Goal: Transaction & Acquisition: Purchase product/service

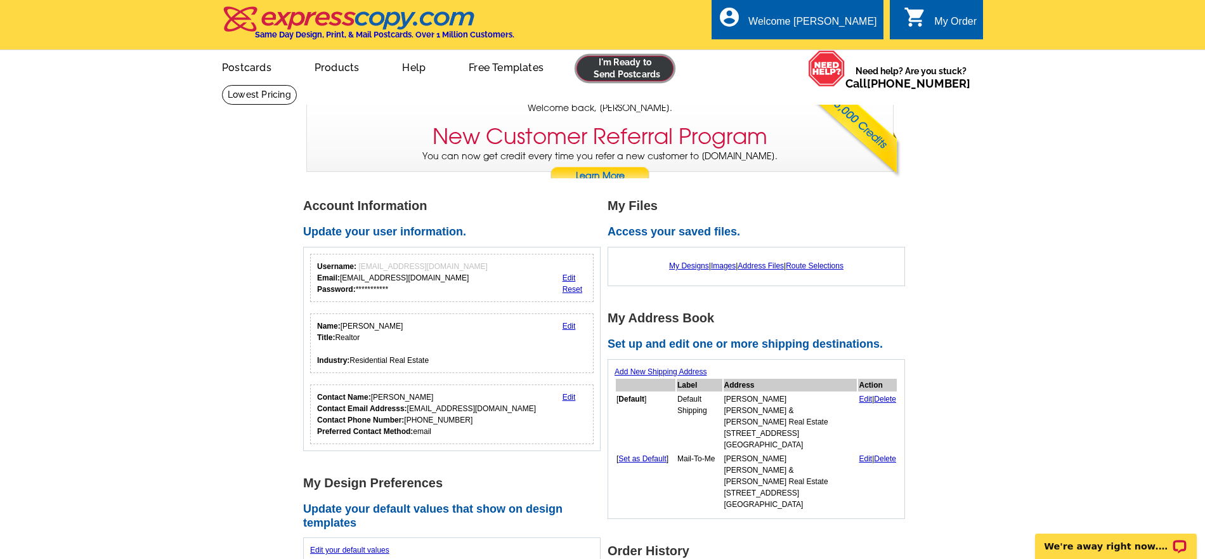
click at [588, 74] on link at bounding box center [625, 68] width 97 height 25
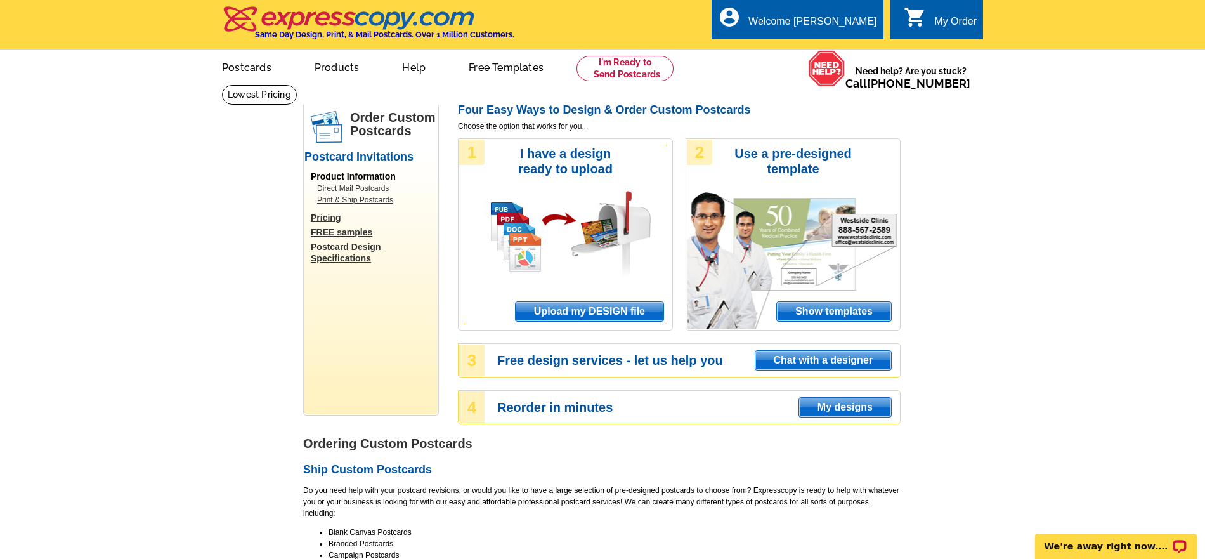
click at [553, 305] on span "Upload my DESIGN file" at bounding box center [590, 311] width 148 height 19
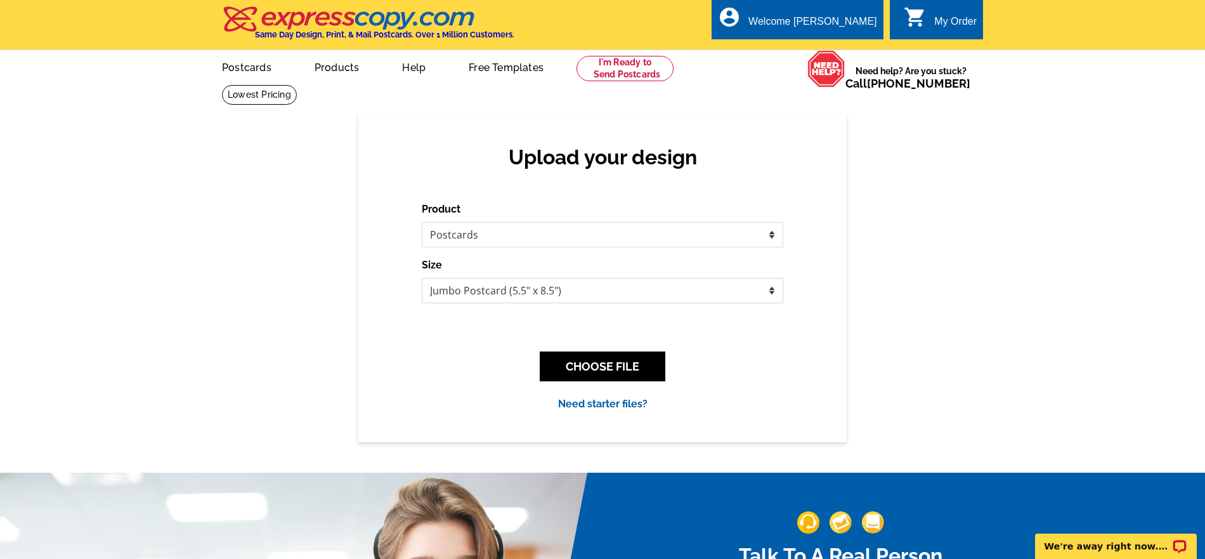
click at [561, 282] on select "Jumbo Postcard (5.5" x 8.5") Regular Postcard (4.25" x 5.6") Panoramic Postcard…" at bounding box center [603, 290] width 362 height 25
select select "1"
click at [422, 278] on select "Jumbo Postcard (5.5" x 8.5") Regular Postcard (4.25" x 5.6") Panoramic Postcard…" at bounding box center [603, 290] width 362 height 25
click at [584, 371] on button "CHOOSE FILE" at bounding box center [603, 366] width 126 height 30
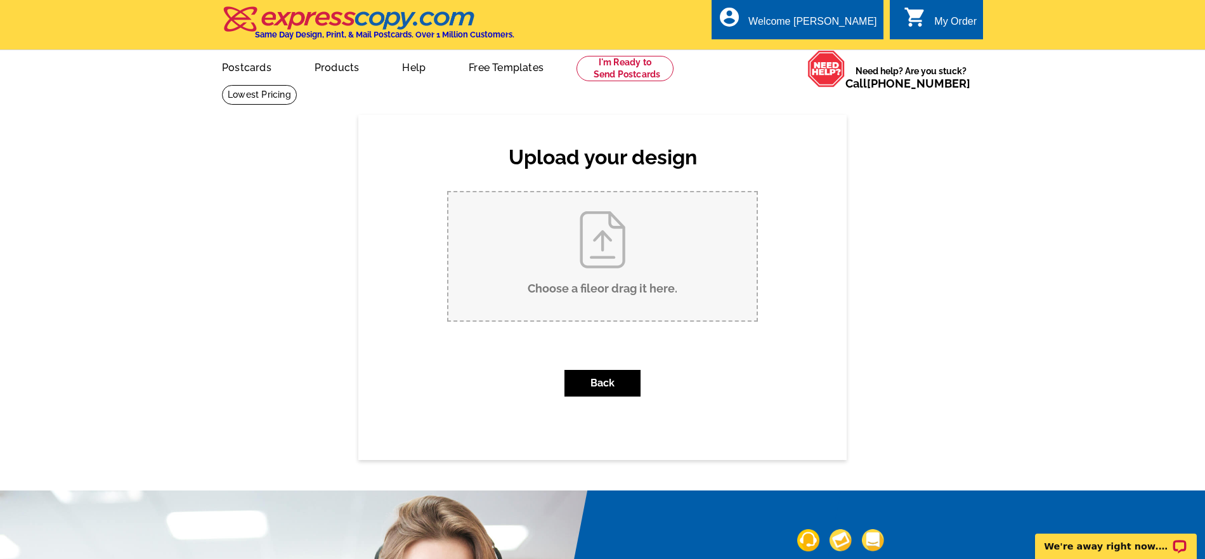
click at [571, 293] on input "Choose a file or drag it here ." at bounding box center [603, 256] width 308 height 128
type input "C:\fakepath\FINAL JS PC - 2138 Winston Ave.pdf"
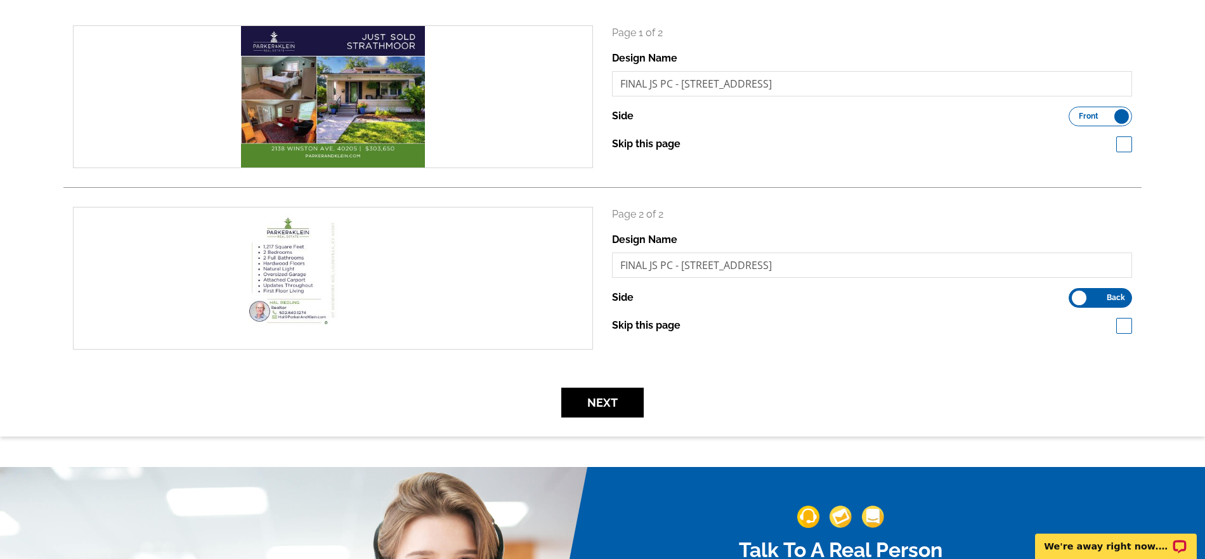
scroll to position [228, 0]
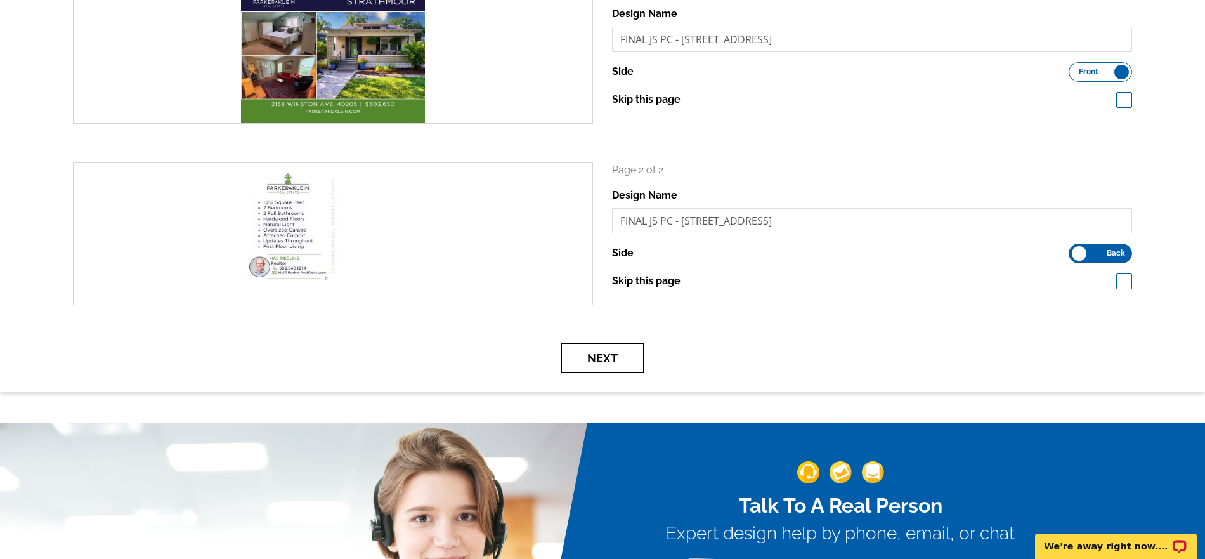
click at [578, 350] on button "Next" at bounding box center [602, 358] width 82 height 30
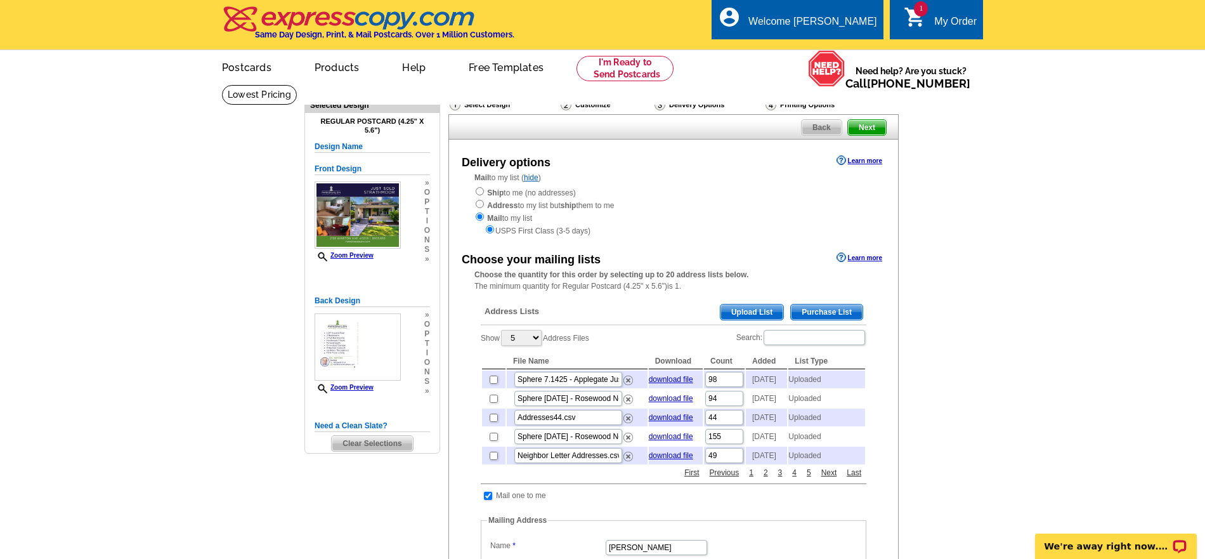
click at [735, 311] on span "Upload List" at bounding box center [752, 312] width 63 height 15
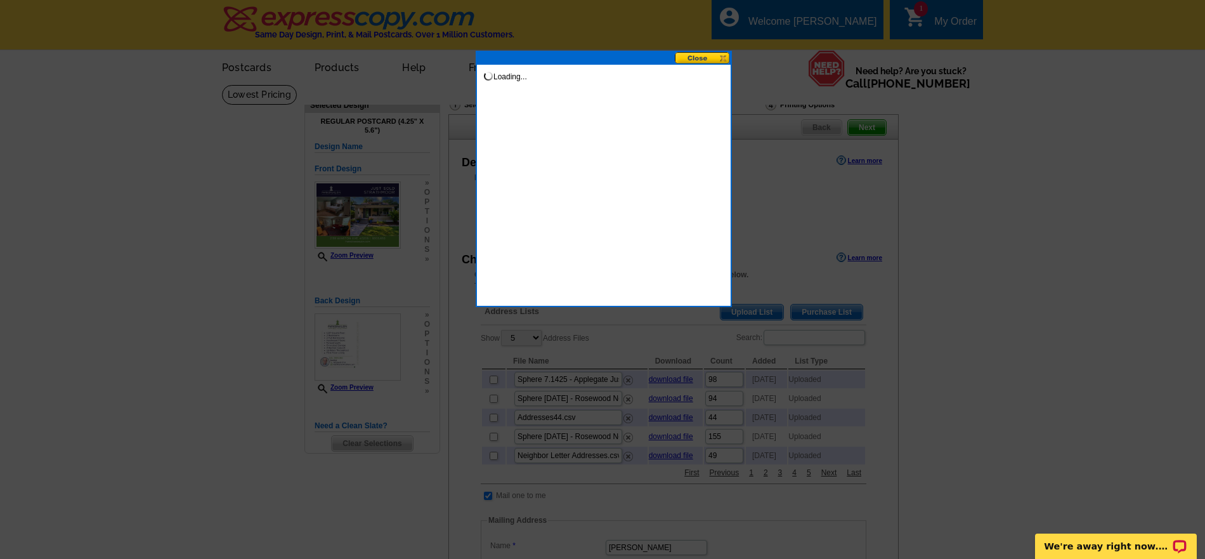
click at [516, 133] on div "Loading..." at bounding box center [604, 179] width 256 height 256
click at [697, 59] on button at bounding box center [703, 58] width 56 height 12
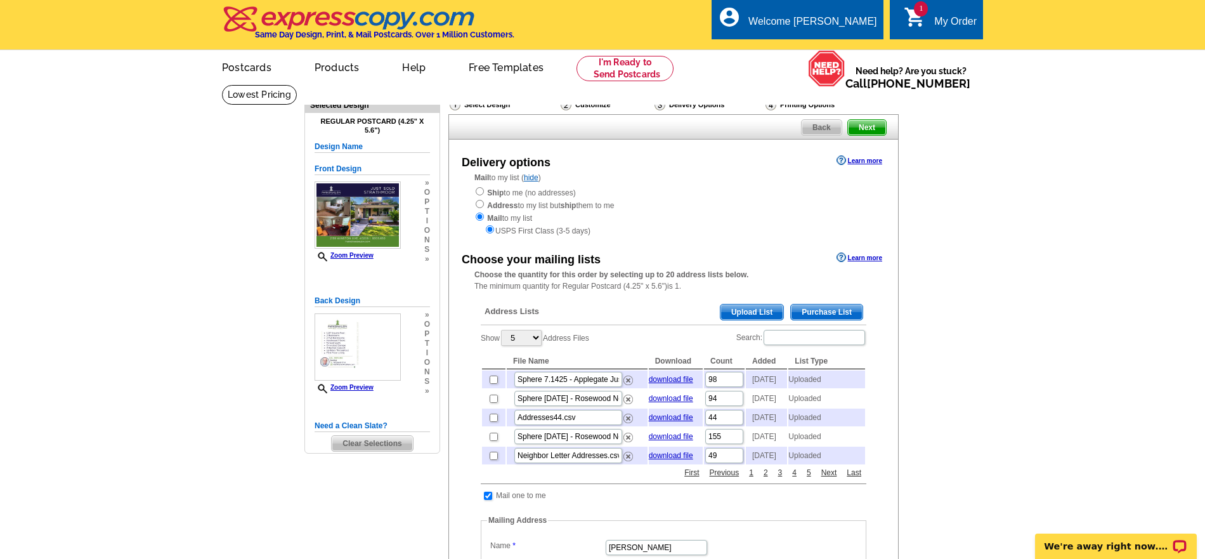
click at [739, 316] on span "Upload List" at bounding box center [752, 312] width 63 height 15
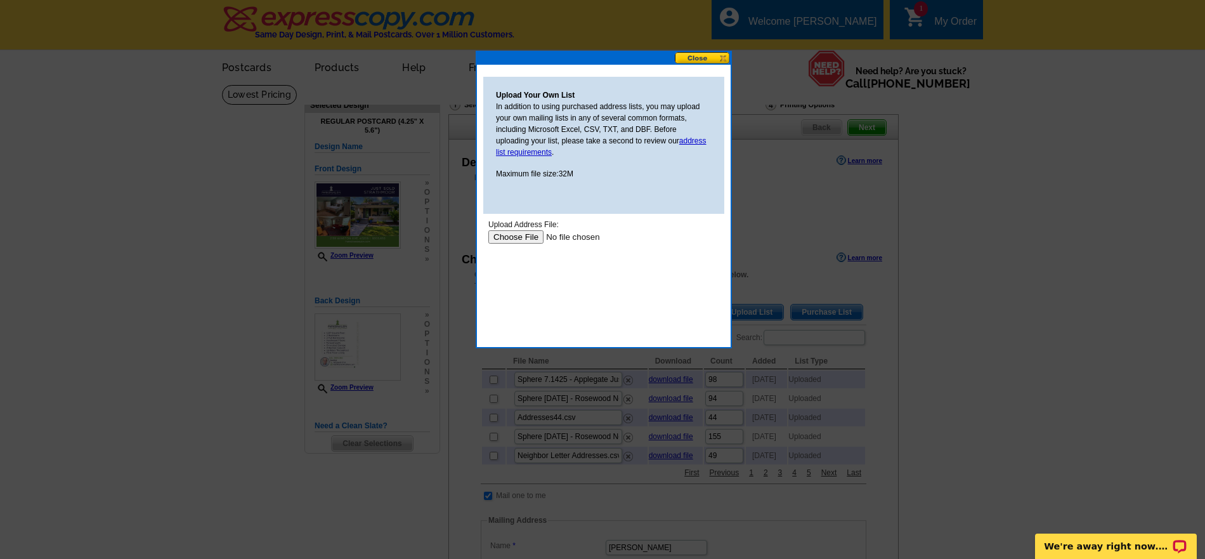
click at [518, 236] on input "file" at bounding box center [569, 236] width 161 height 13
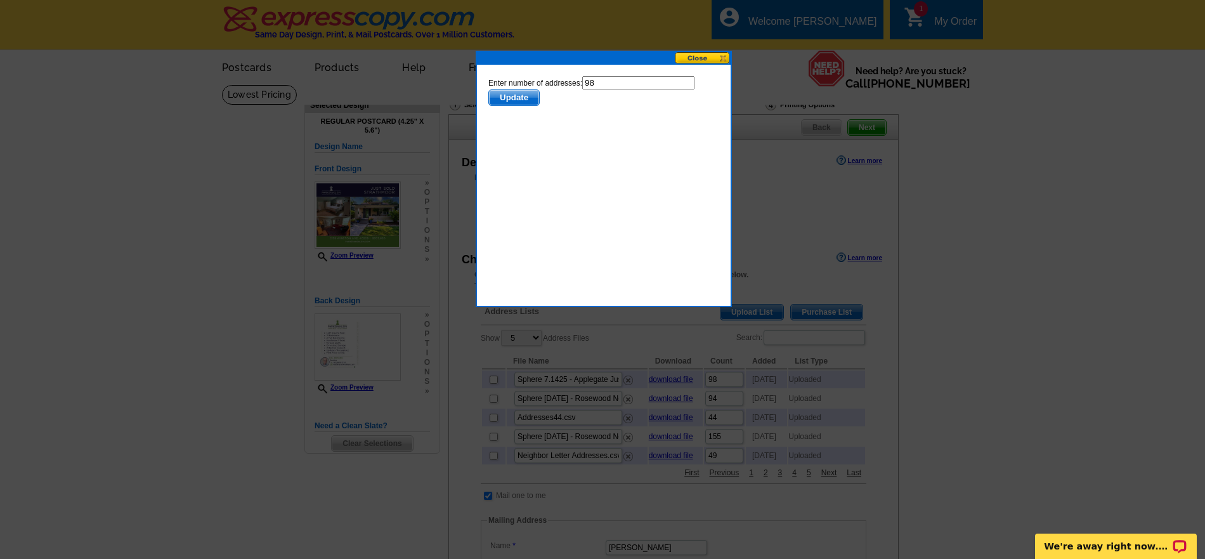
click at [506, 96] on span "Update" at bounding box center [514, 97] width 50 height 15
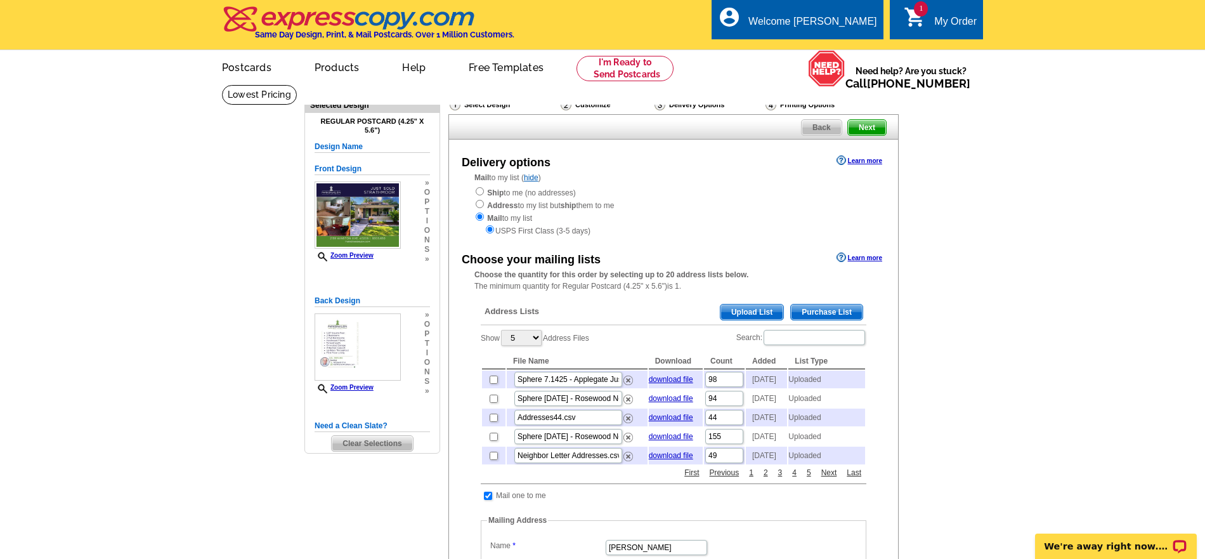
click at [735, 313] on span "Upload List" at bounding box center [752, 312] width 63 height 15
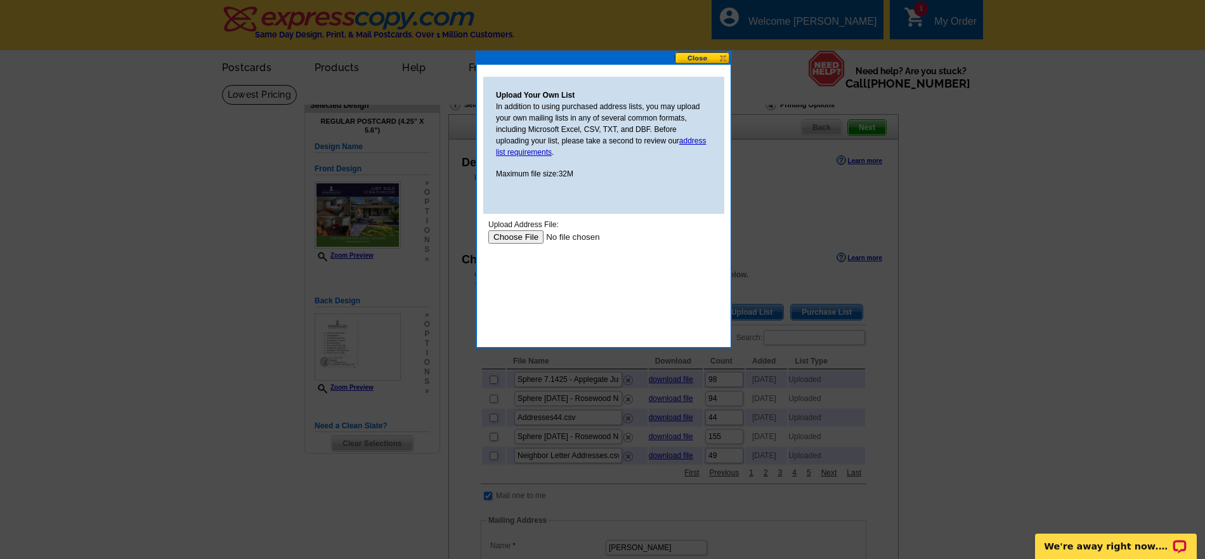
click at [527, 237] on input "file" at bounding box center [569, 236] width 161 height 13
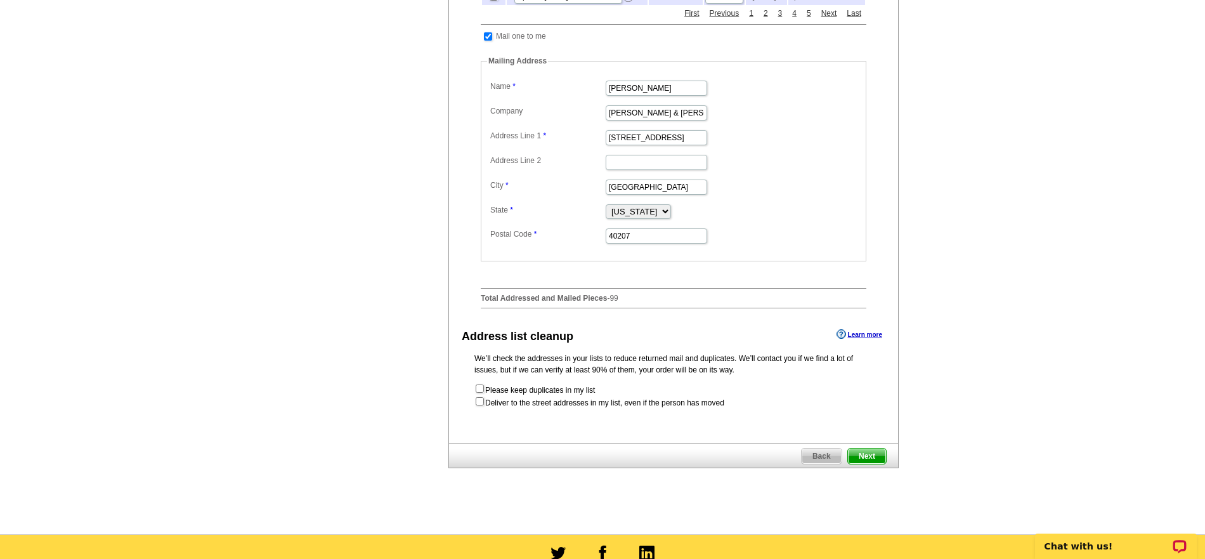
scroll to position [475, 0]
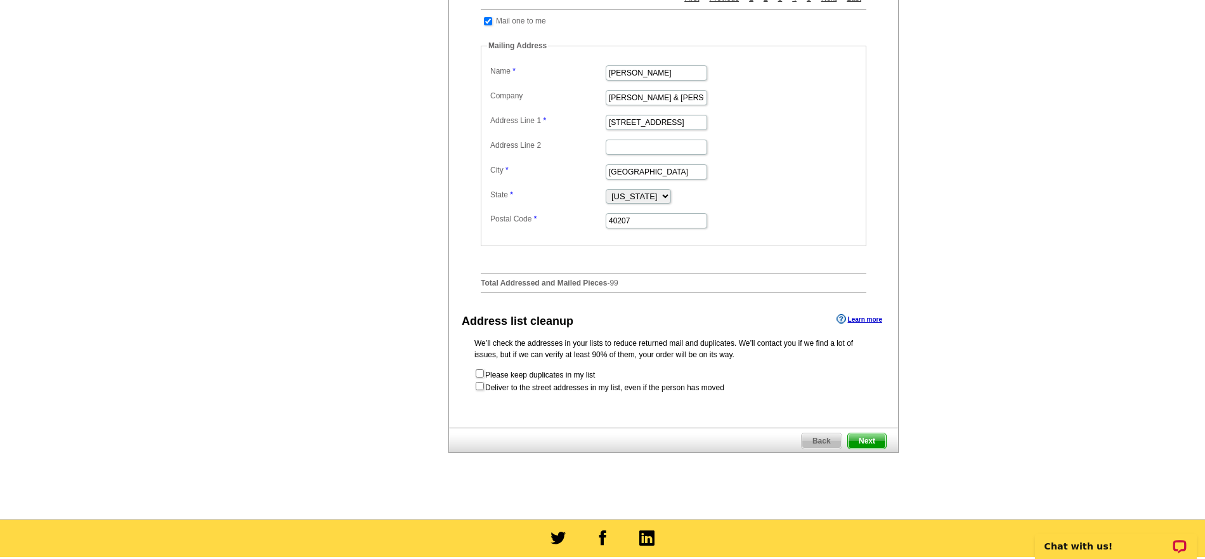
click at [856, 449] on span "Next" at bounding box center [867, 440] width 38 height 15
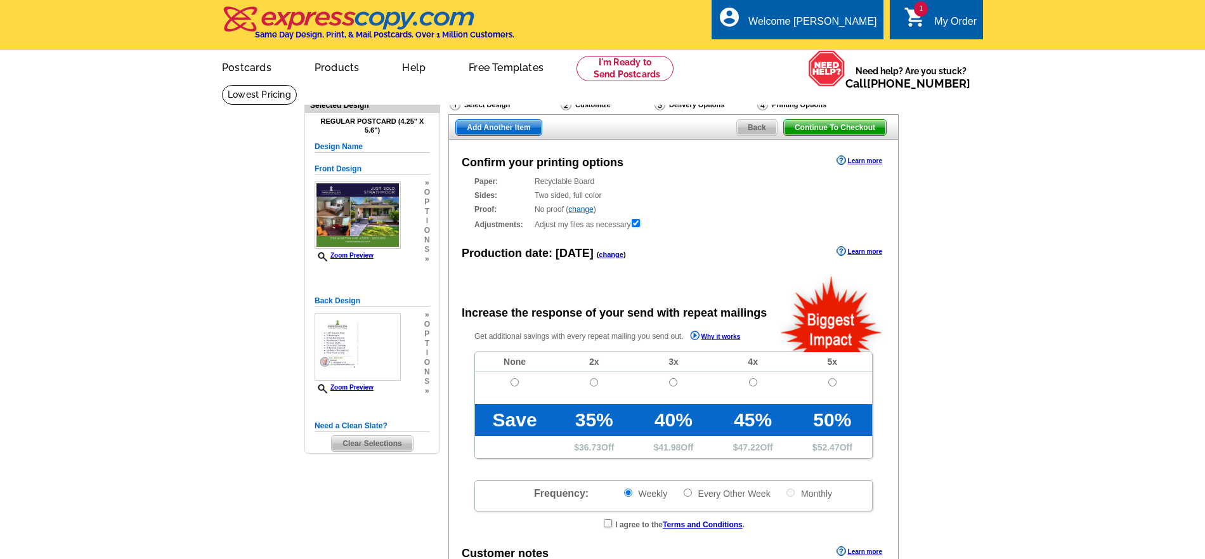
radio input "false"
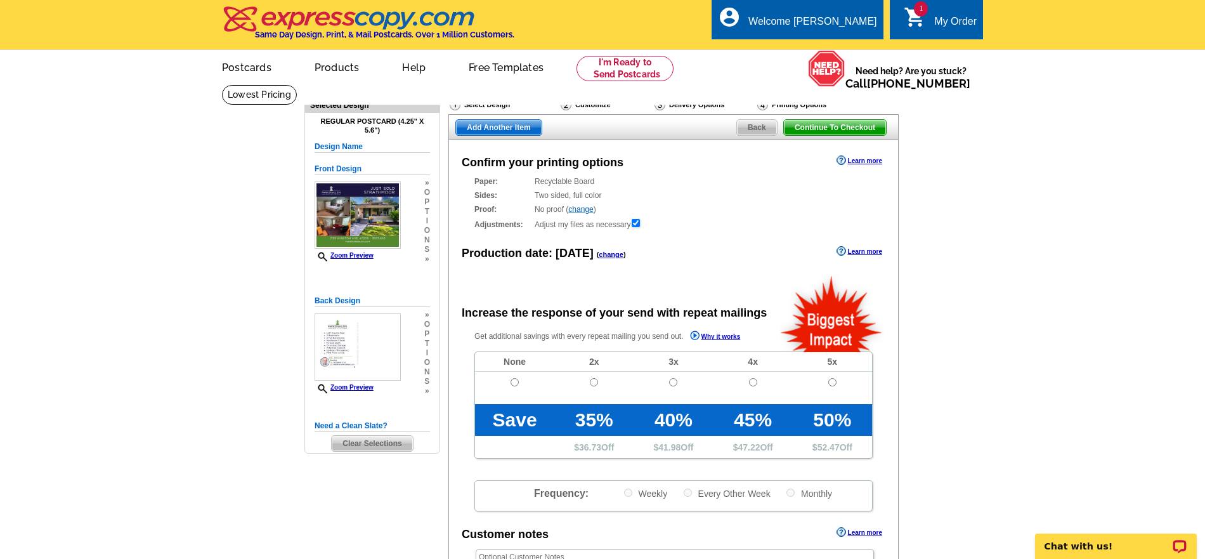
click at [509, 383] on td at bounding box center [514, 388] width 79 height 32
click at [515, 386] on input "radio" at bounding box center [515, 382] width 8 height 8
radio input "true"
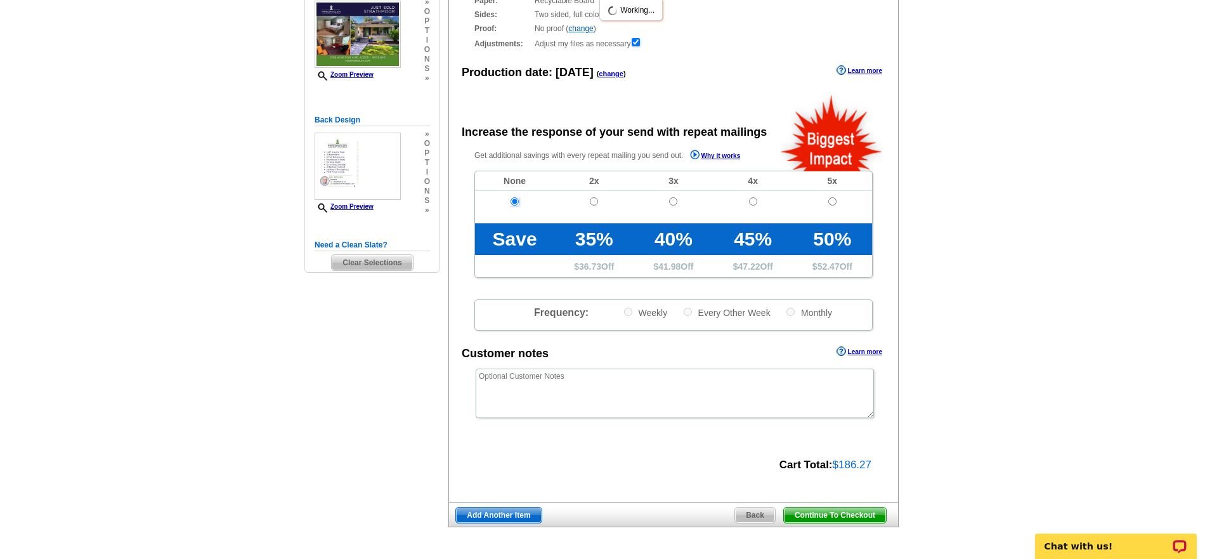
scroll to position [187, 0]
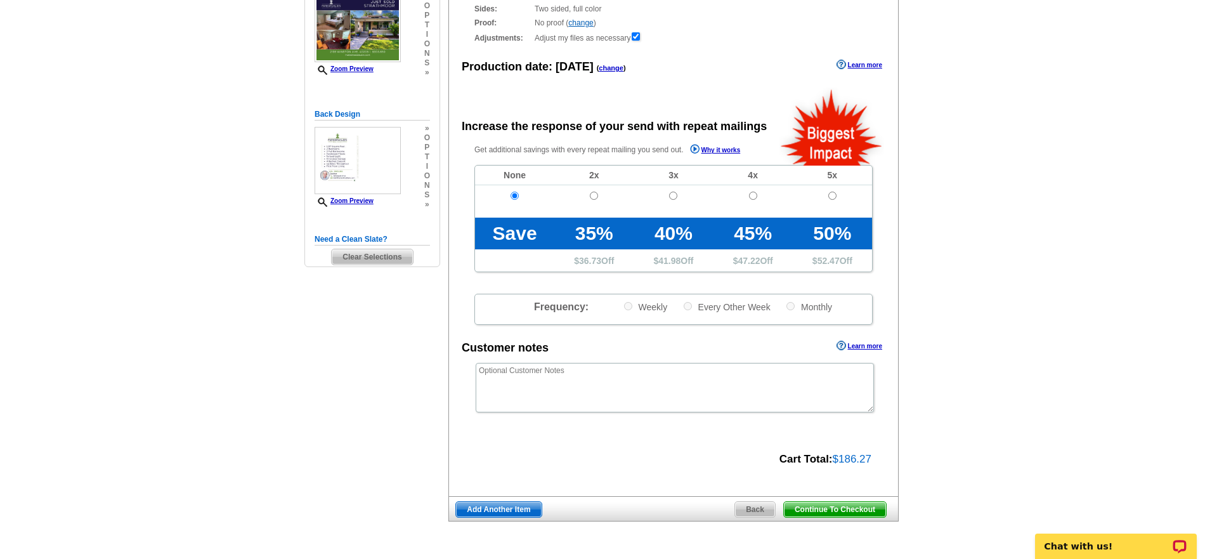
click at [814, 509] on span "Continue To Checkout" at bounding box center [835, 509] width 102 height 15
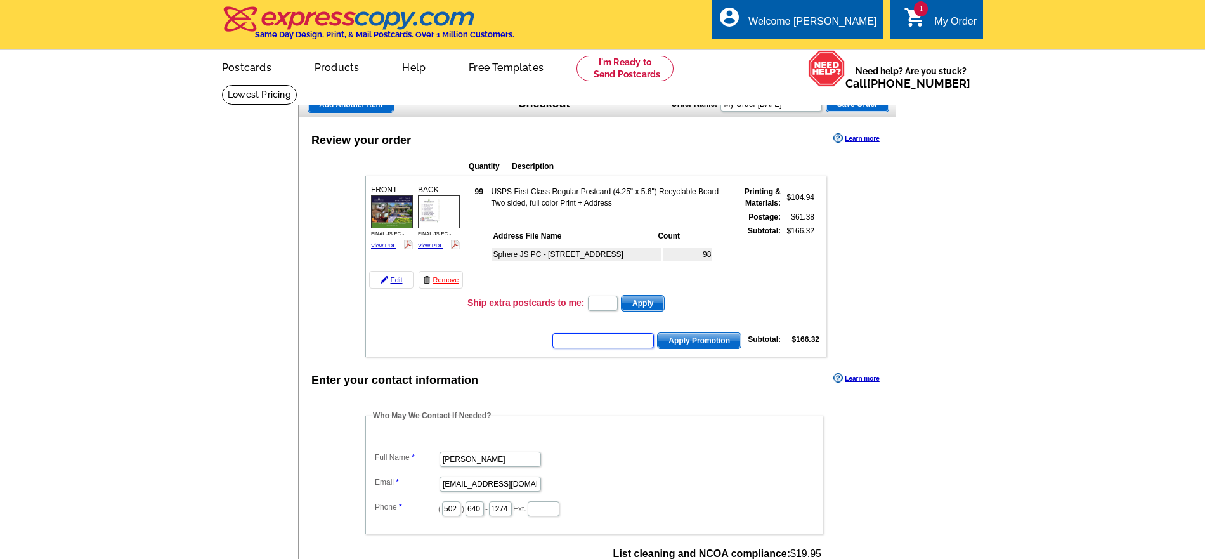
click at [599, 348] on input "text" at bounding box center [604, 340] width 102 height 15
type input "HURRY40"
click at [660, 348] on span "Apply Promotion" at bounding box center [699, 340] width 83 height 15
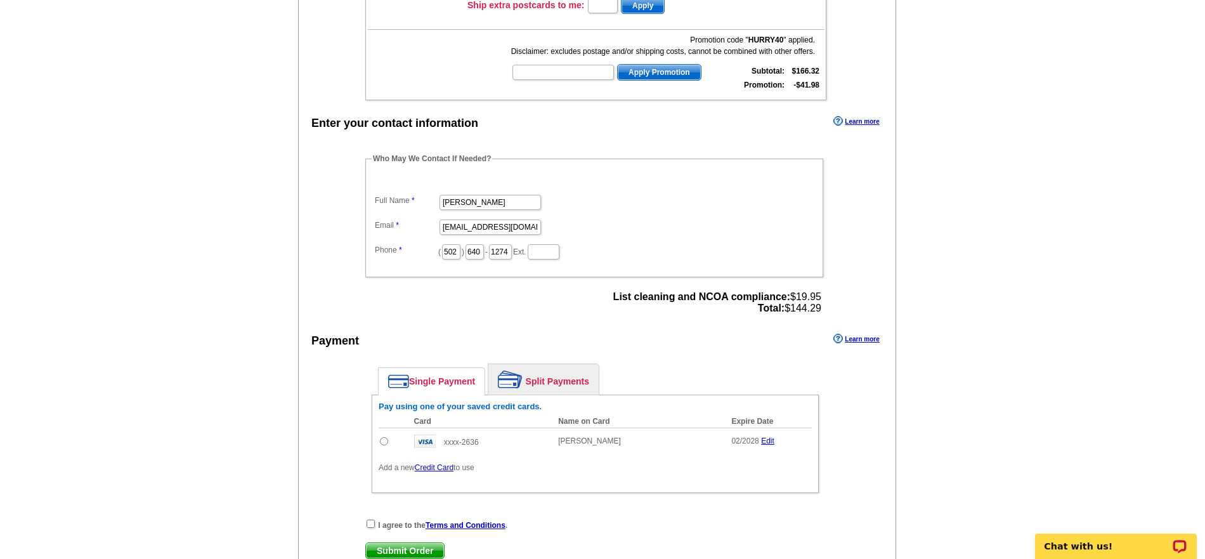
scroll to position [344, 0]
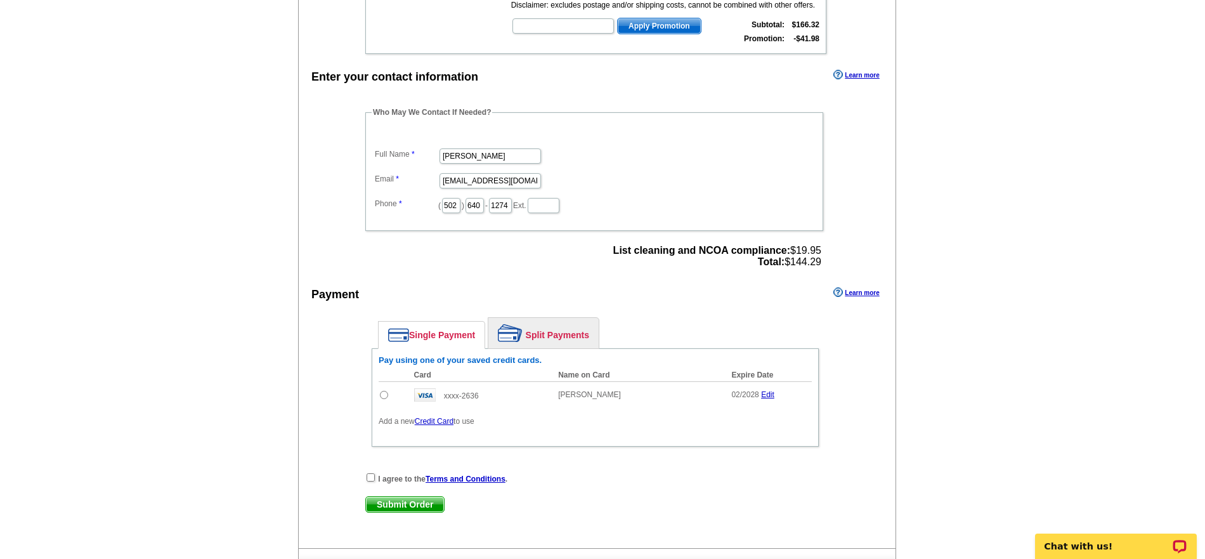
click at [384, 399] on input "radio" at bounding box center [384, 395] width 8 height 8
radio input "true"
click at [371, 482] on input "checkbox" at bounding box center [371, 477] width 8 height 8
checkbox input "true"
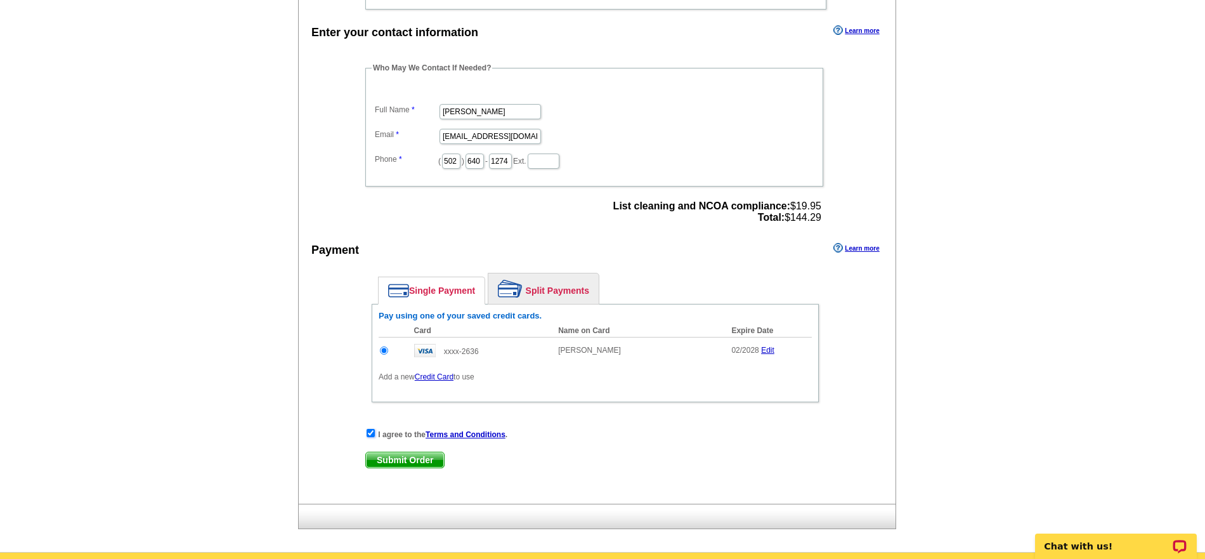
scroll to position [392, 0]
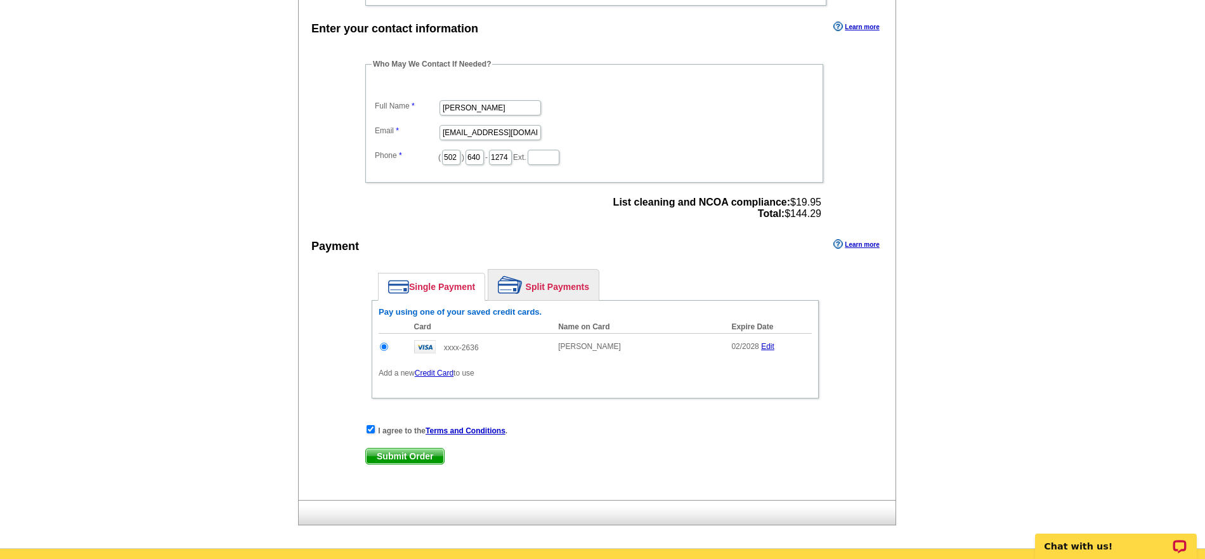
click at [397, 464] on span "Submit Order" at bounding box center [405, 456] width 78 height 15
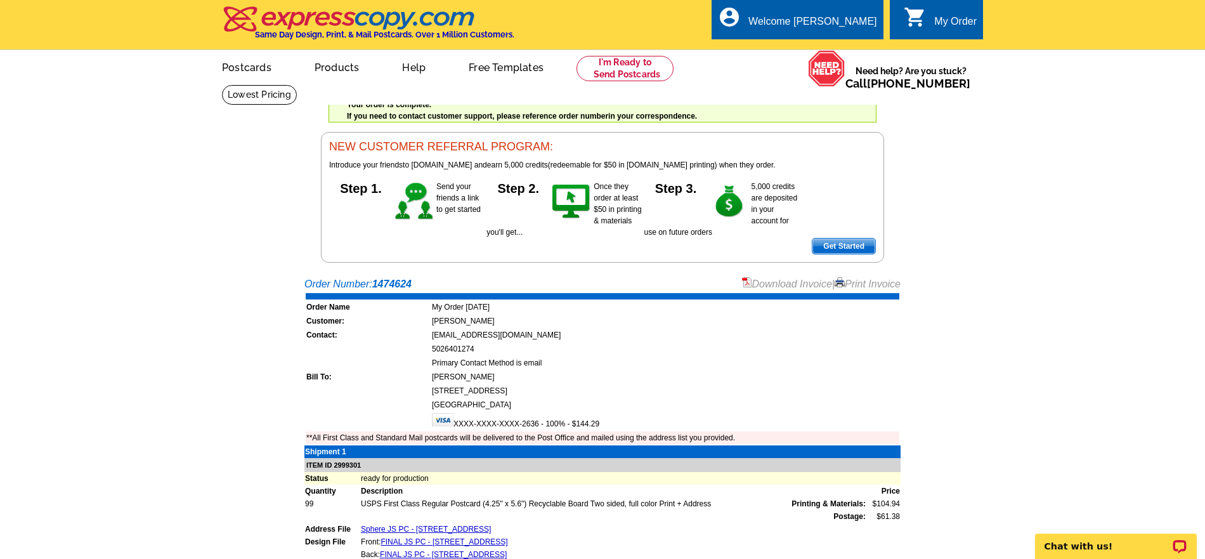
click at [848, 287] on link "Print Invoice" at bounding box center [868, 284] width 66 height 11
click at [652, 62] on link at bounding box center [625, 68] width 97 height 25
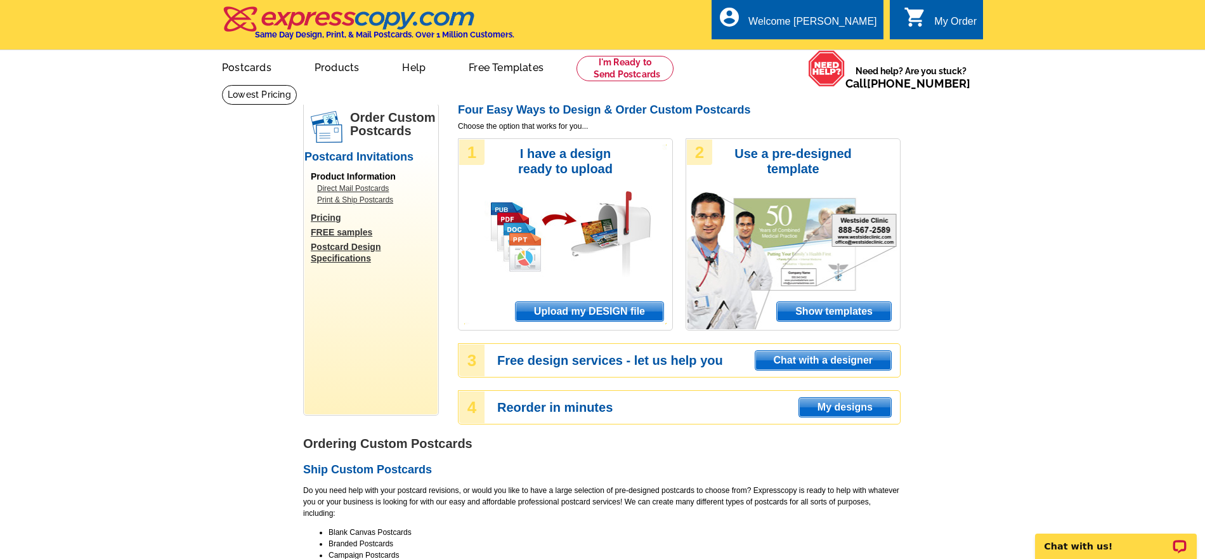
click at [572, 312] on span "Upload my DESIGN file" at bounding box center [590, 311] width 148 height 19
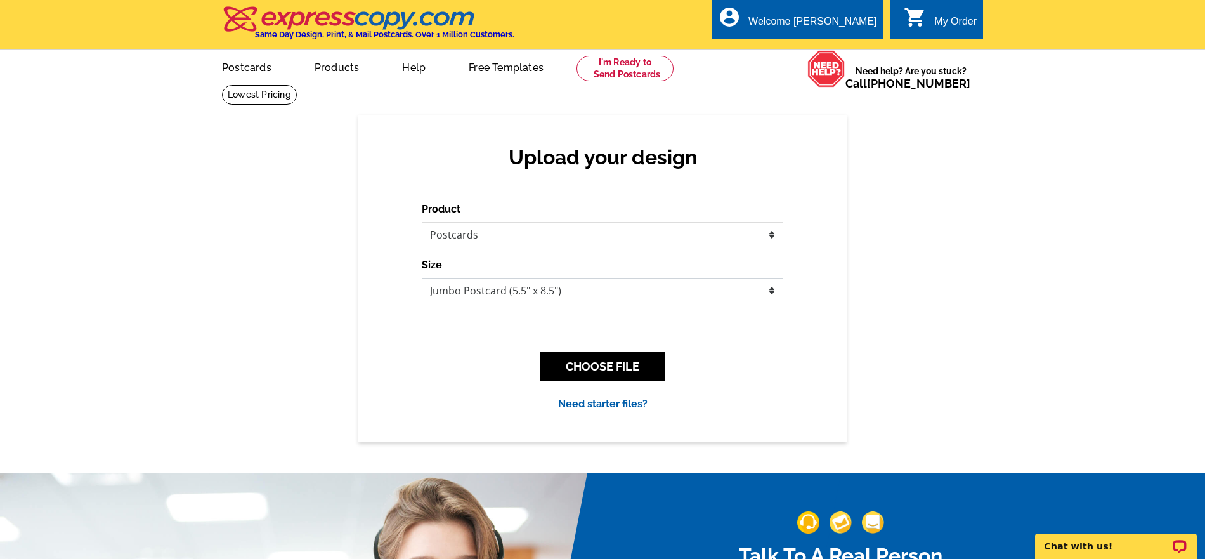
click at [535, 280] on select "Jumbo Postcard (5.5" x 8.5") Regular Postcard (4.25" x 5.6") Panoramic Postcard…" at bounding box center [603, 290] width 362 height 25
select select "1"
click at [422, 278] on select "Jumbo Postcard (5.5" x 8.5") Regular Postcard (4.25" x 5.6") Panoramic Postcard…" at bounding box center [603, 290] width 362 height 25
click at [567, 358] on button "CHOOSE FILE" at bounding box center [603, 366] width 126 height 30
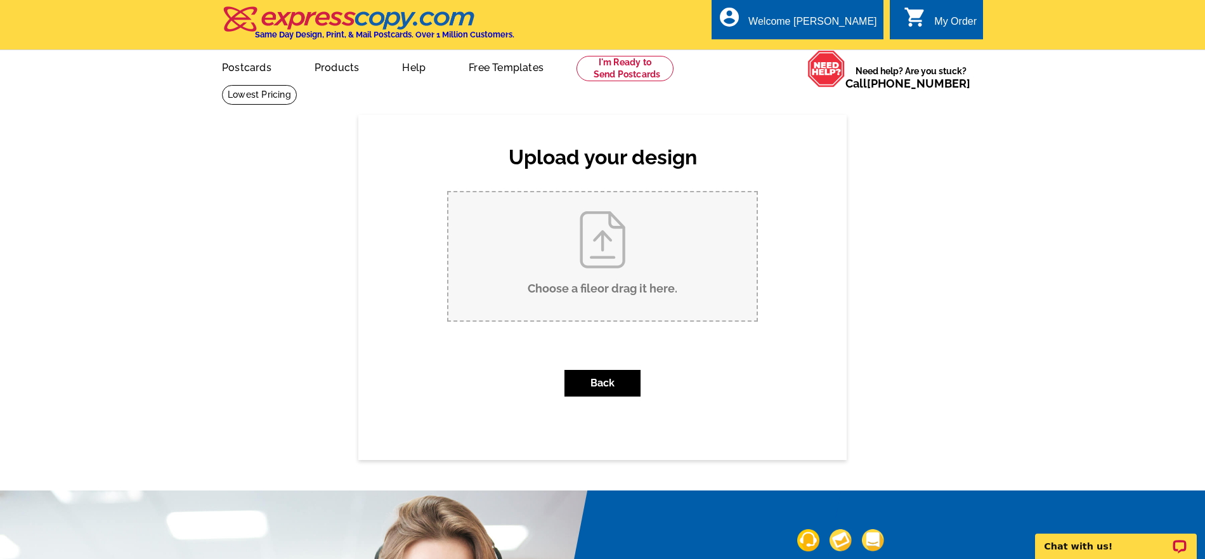
click at [572, 310] on input "Choose a file or drag it here ." at bounding box center [603, 256] width 308 height 128
type input "C:\fakepath\FINAL JS PC - 2138 Winston Ave.pdf"
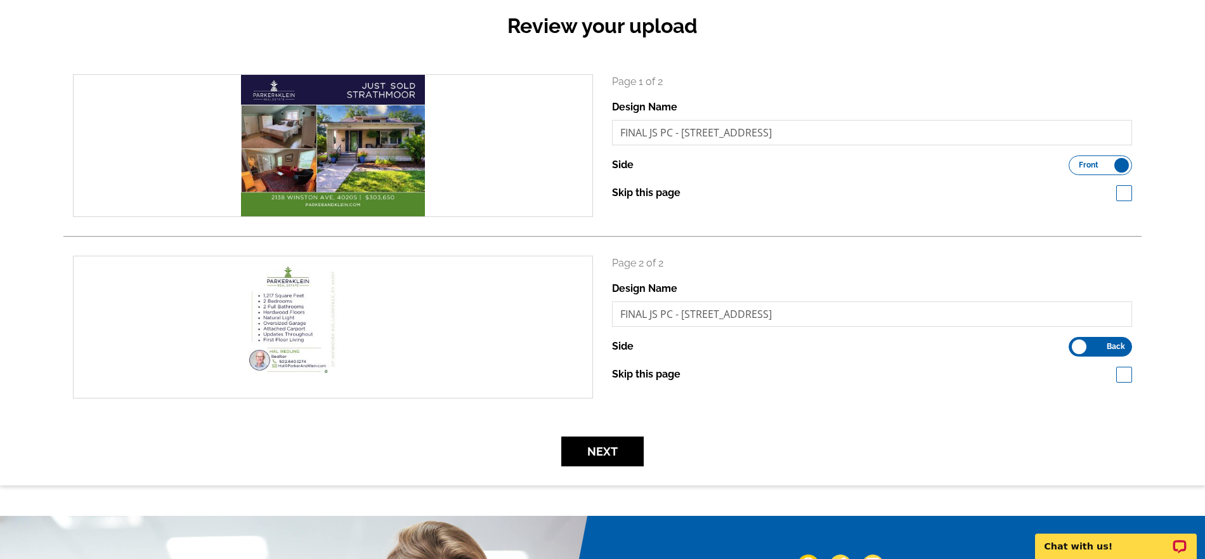
scroll to position [136, 0]
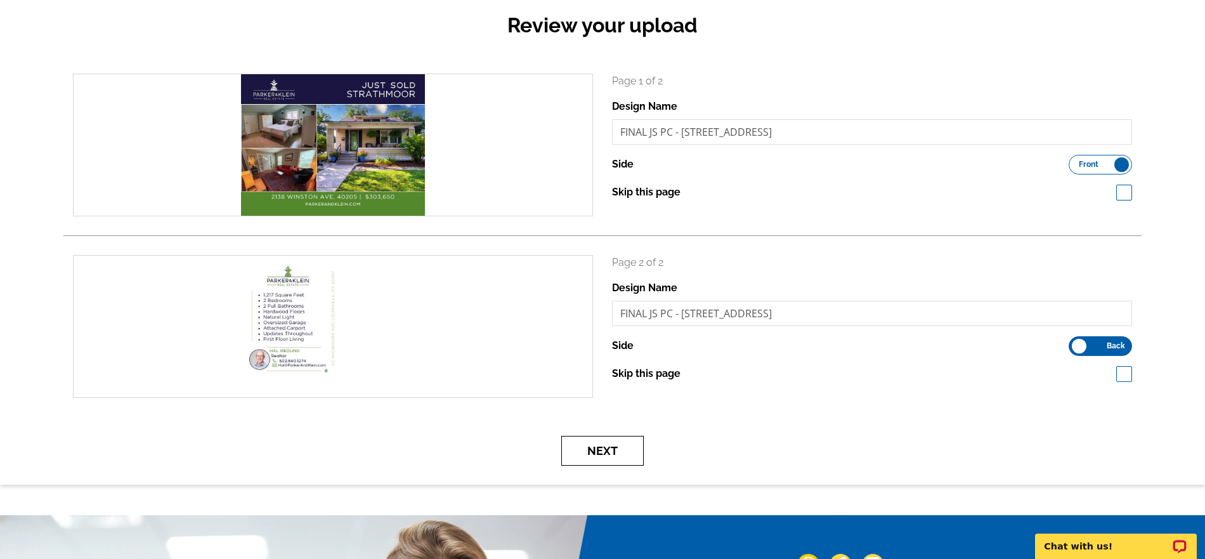
click at [627, 443] on button "Next" at bounding box center [602, 451] width 82 height 30
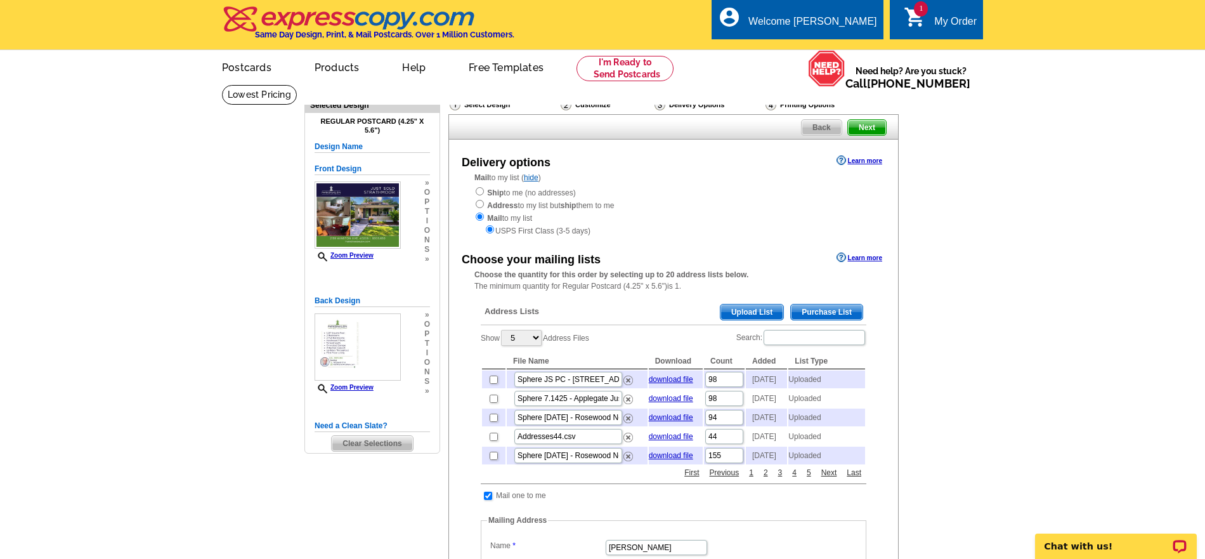
click at [726, 315] on span "Upload List" at bounding box center [752, 312] width 63 height 15
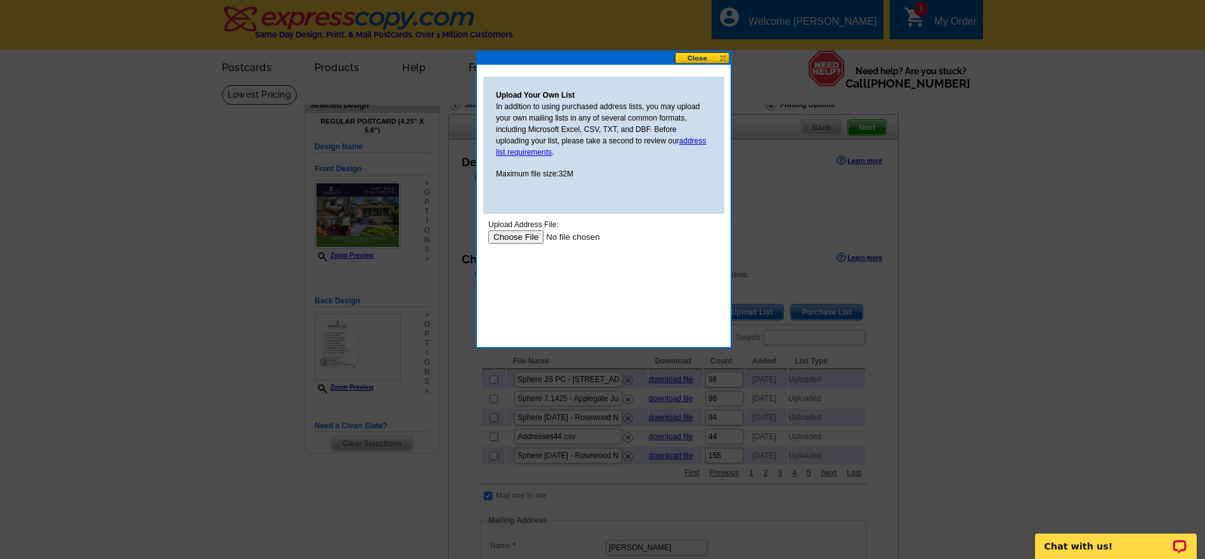
click at [516, 233] on input "file" at bounding box center [569, 236] width 161 height 13
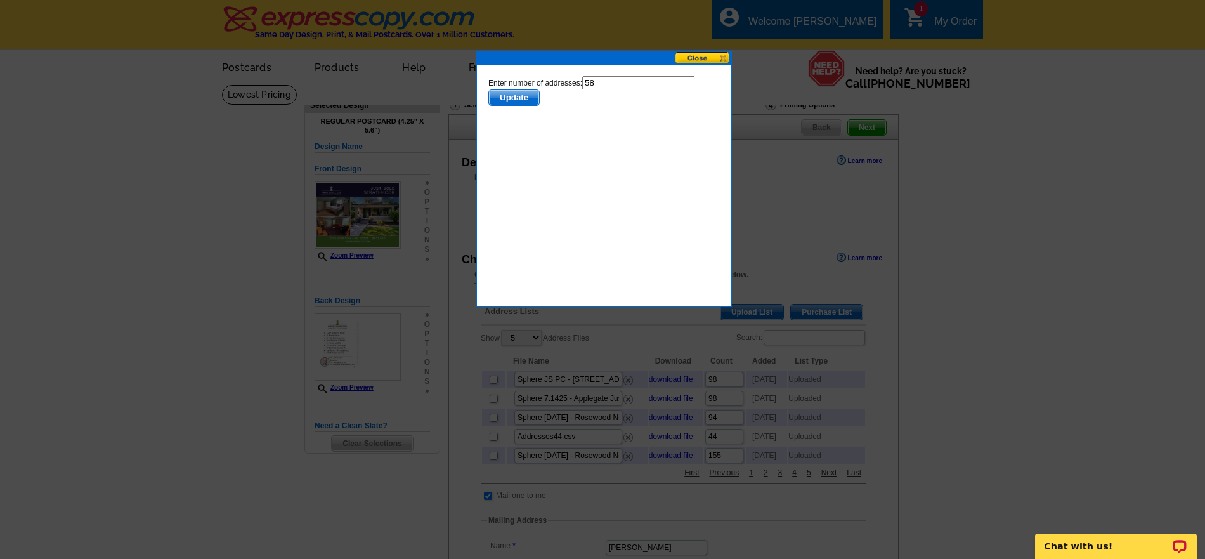
click at [514, 95] on span "Update" at bounding box center [514, 97] width 50 height 15
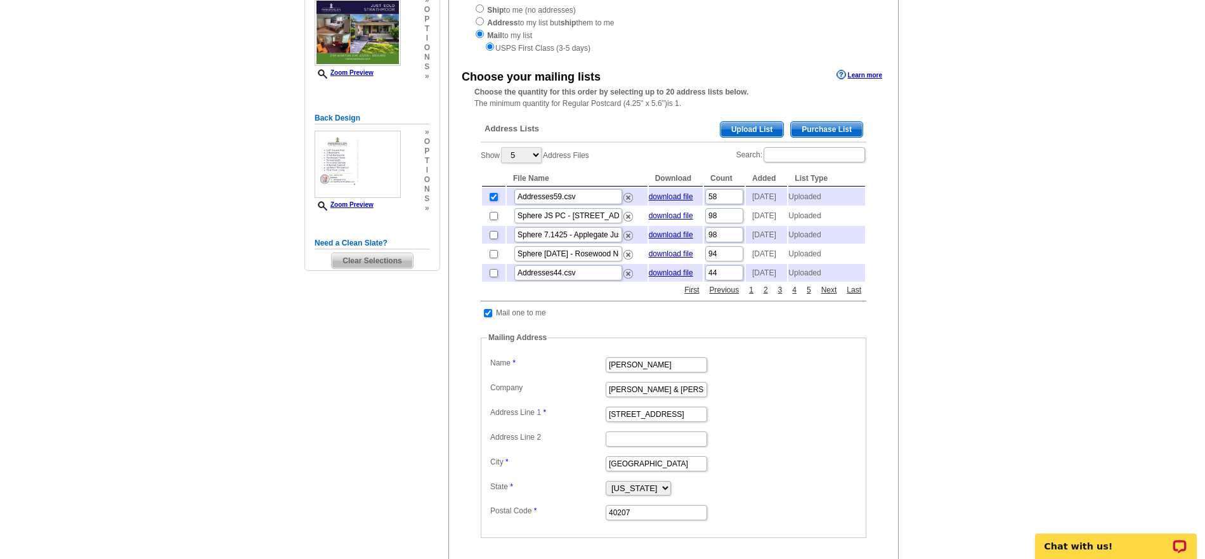
scroll to position [185, 0]
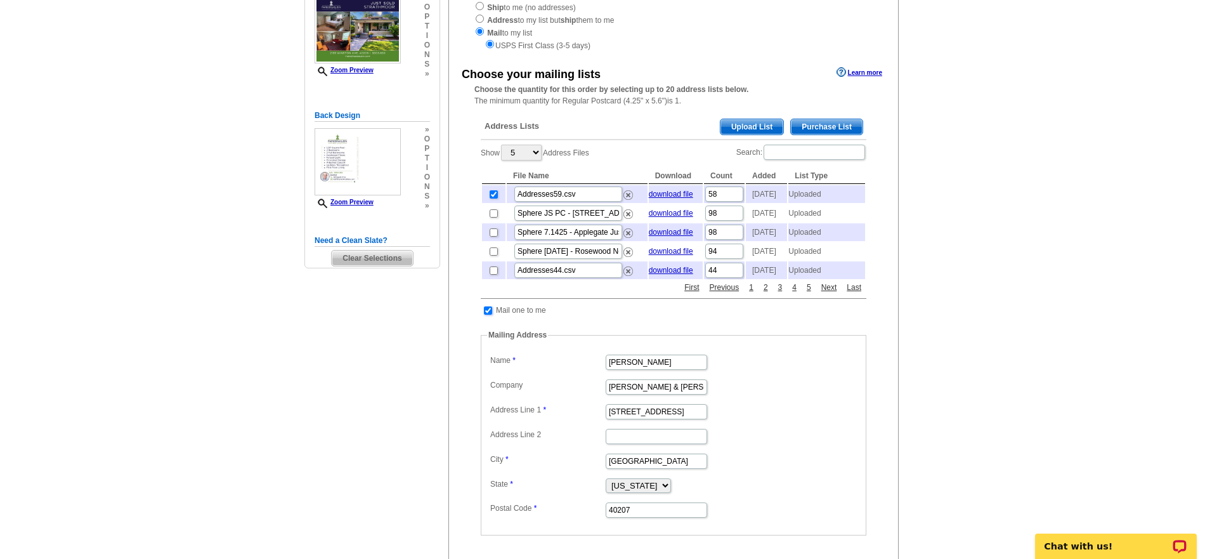
click at [491, 315] on input "checkbox" at bounding box center [488, 310] width 8 height 8
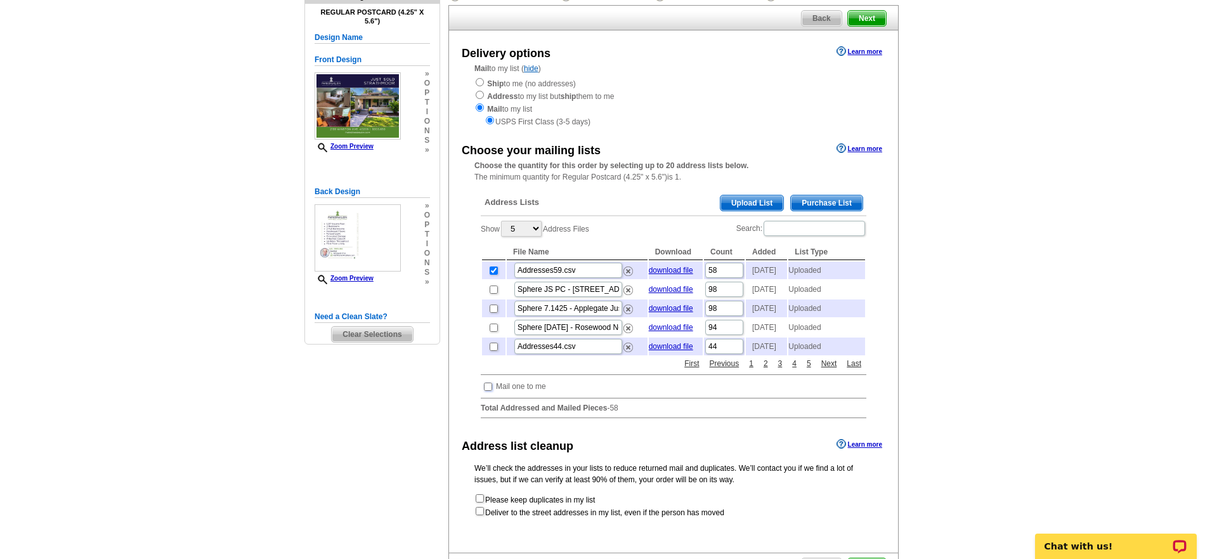
scroll to position [67, 0]
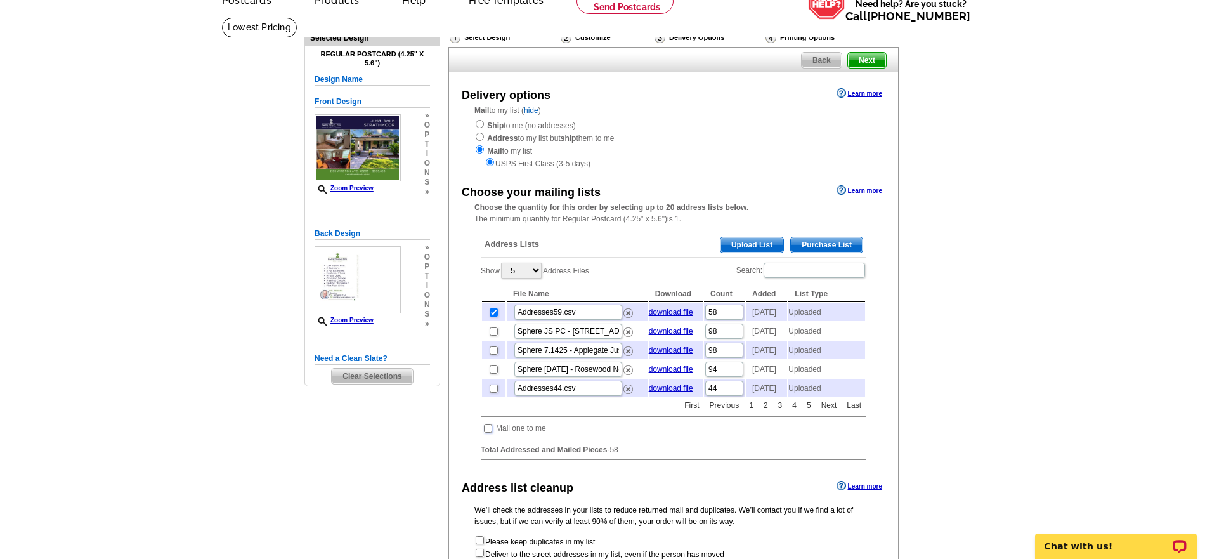
click at [489, 433] on input "checkbox" at bounding box center [488, 428] width 8 height 8
checkbox input "true"
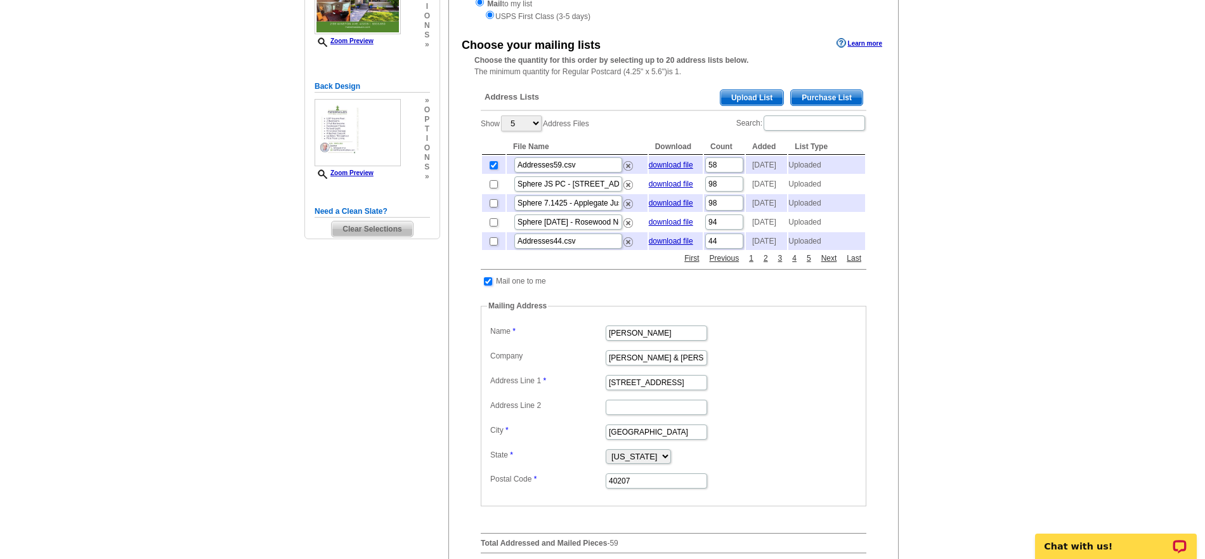
scroll to position [198, 0]
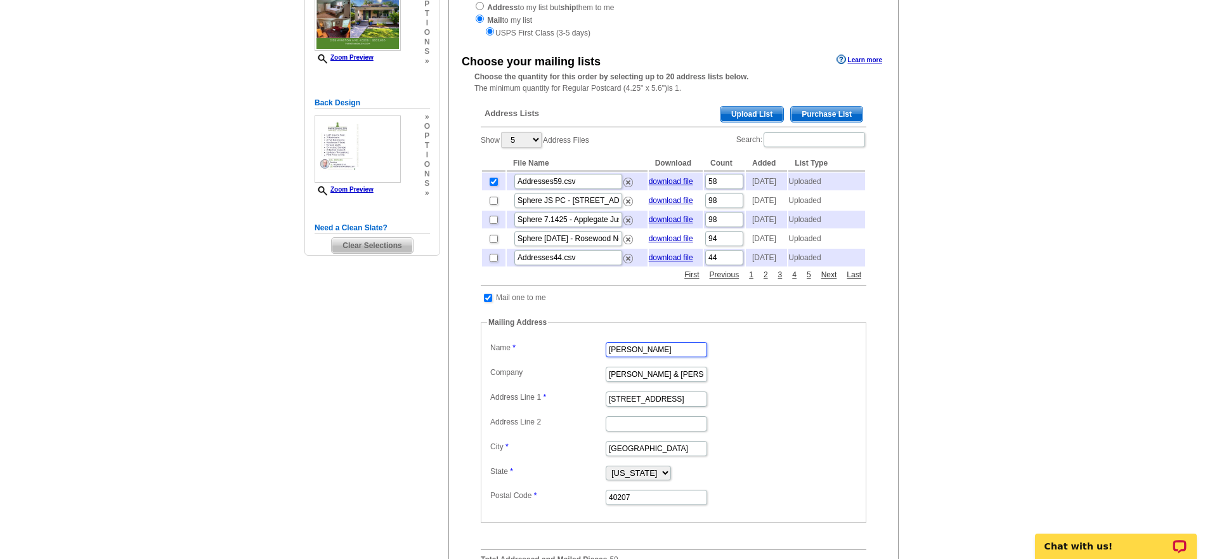
click at [654, 357] on input "Hal Riedling" at bounding box center [657, 349] width 102 height 15
click at [570, 386] on dl "Label Mail-To-Me Name Hal Riedling Company Parker & Klein Real Estate Address L…" at bounding box center [673, 422] width 373 height 167
click at [623, 357] on input "Hal Riedling" at bounding box center [657, 349] width 102 height 15
click at [720, 358] on dd "Hal Riedling" at bounding box center [673, 349] width 373 height 20
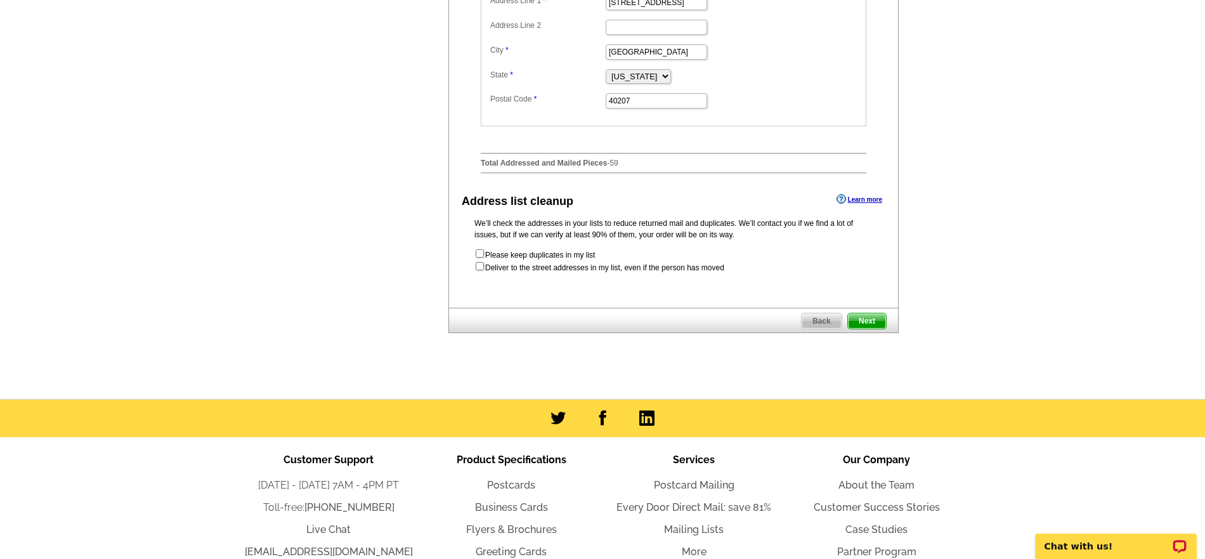
scroll to position [658, 0]
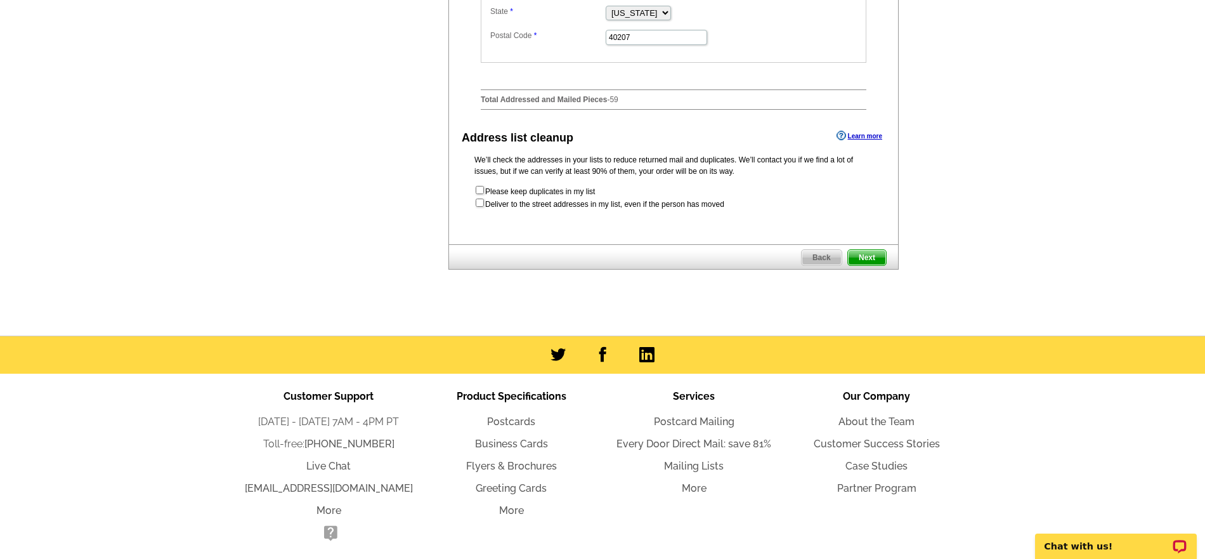
click at [870, 265] on span "Next" at bounding box center [867, 257] width 38 height 15
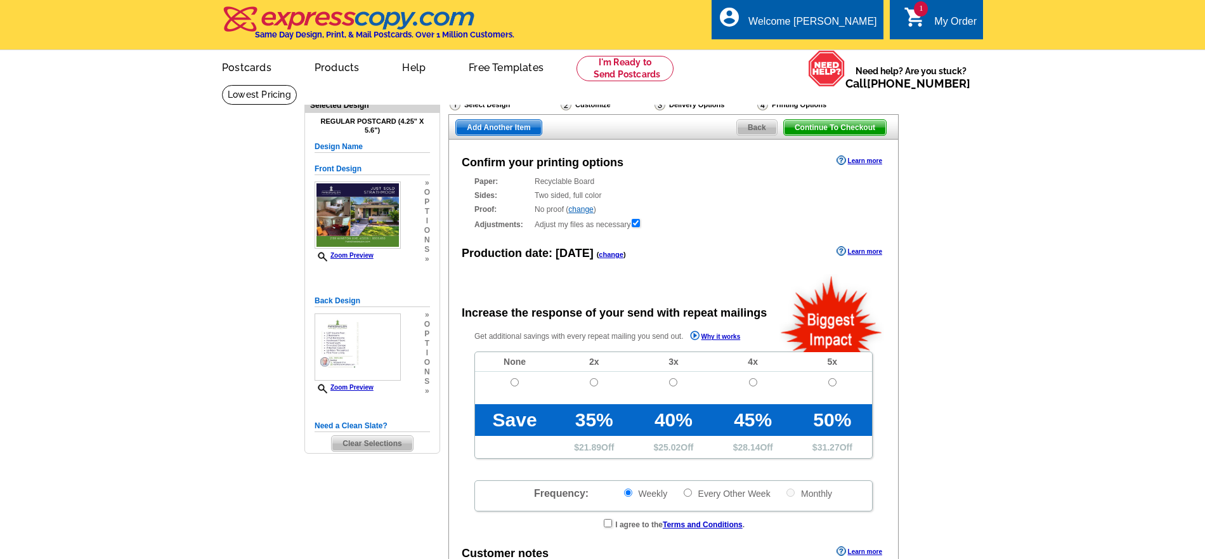
radio input "false"
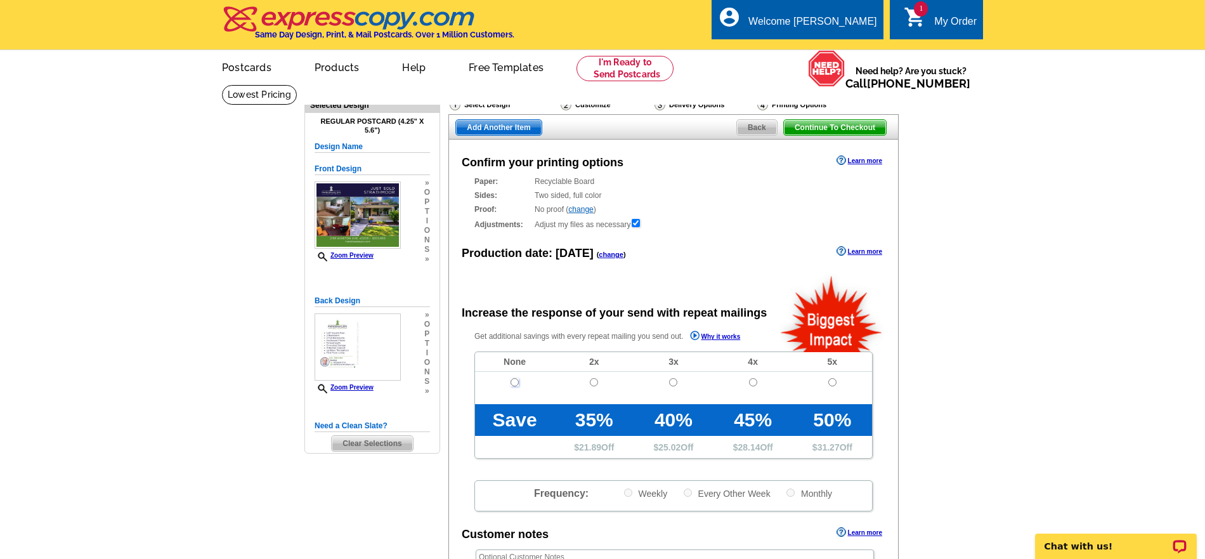
click at [513, 386] on input "radio" at bounding box center [515, 382] width 8 height 8
radio input "true"
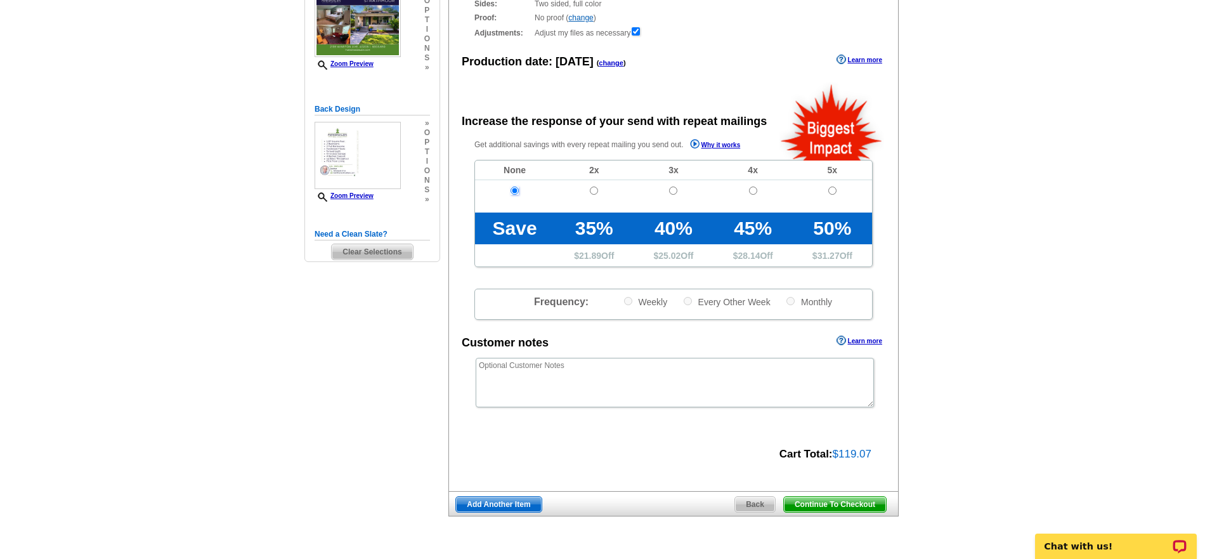
scroll to position [256, 0]
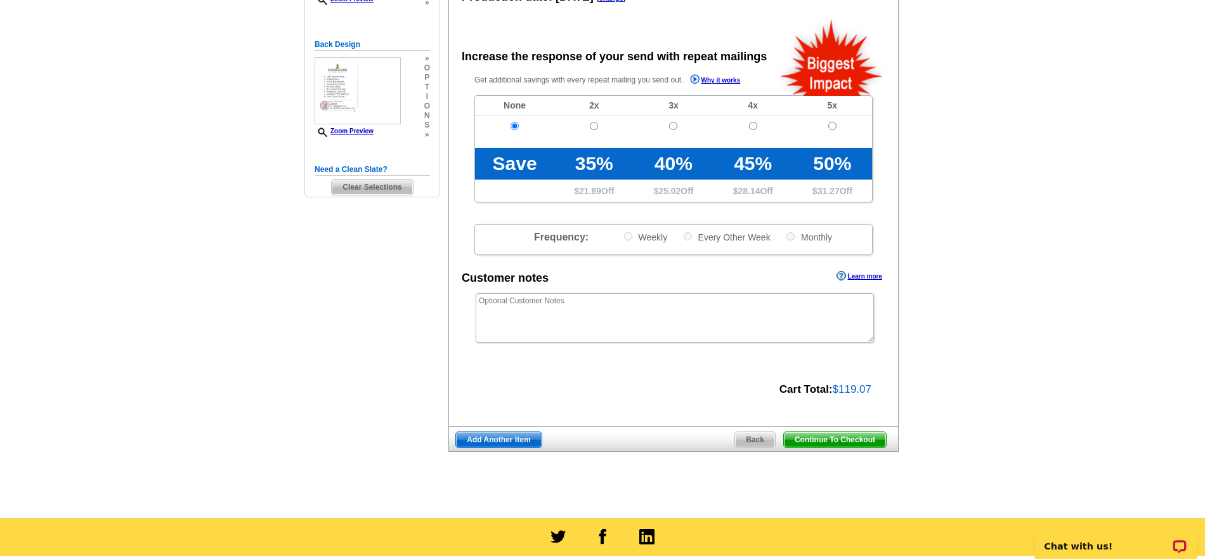
click at [845, 445] on span "Continue To Checkout" at bounding box center [835, 439] width 102 height 15
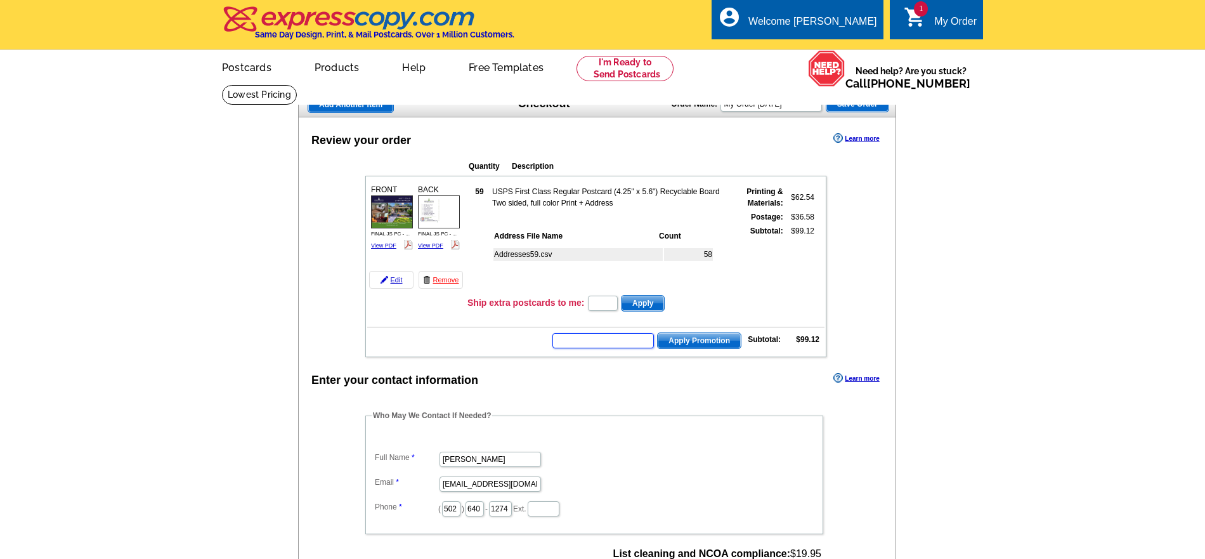
click at [593, 348] on input "text" at bounding box center [604, 340] width 102 height 15
type input "hurry40"
click at [671, 348] on span "Apply Promotion" at bounding box center [699, 340] width 83 height 15
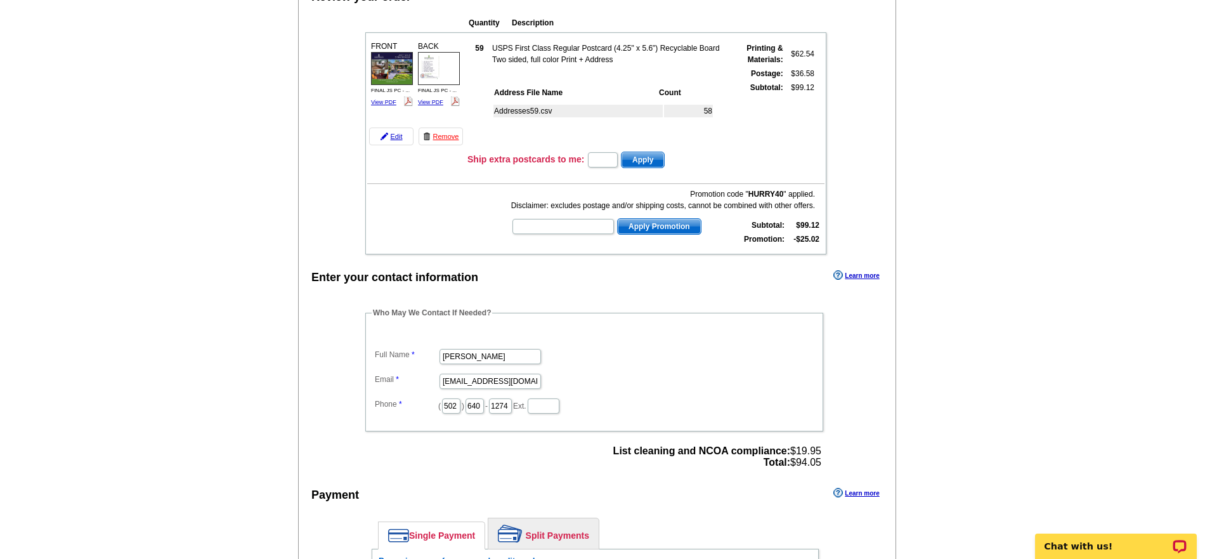
scroll to position [328, 0]
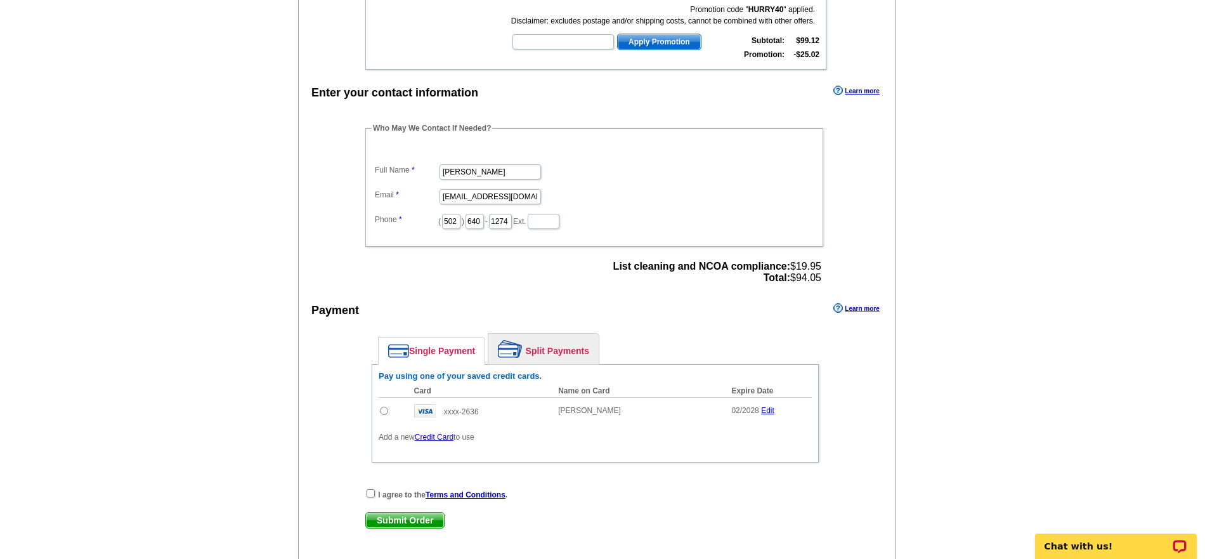
click at [386, 415] on input "radio" at bounding box center [384, 411] width 8 height 8
radio input "true"
click at [371, 497] on input "checkbox" at bounding box center [371, 493] width 8 height 8
checkbox input "true"
click at [377, 528] on span "Submit Order" at bounding box center [405, 520] width 78 height 15
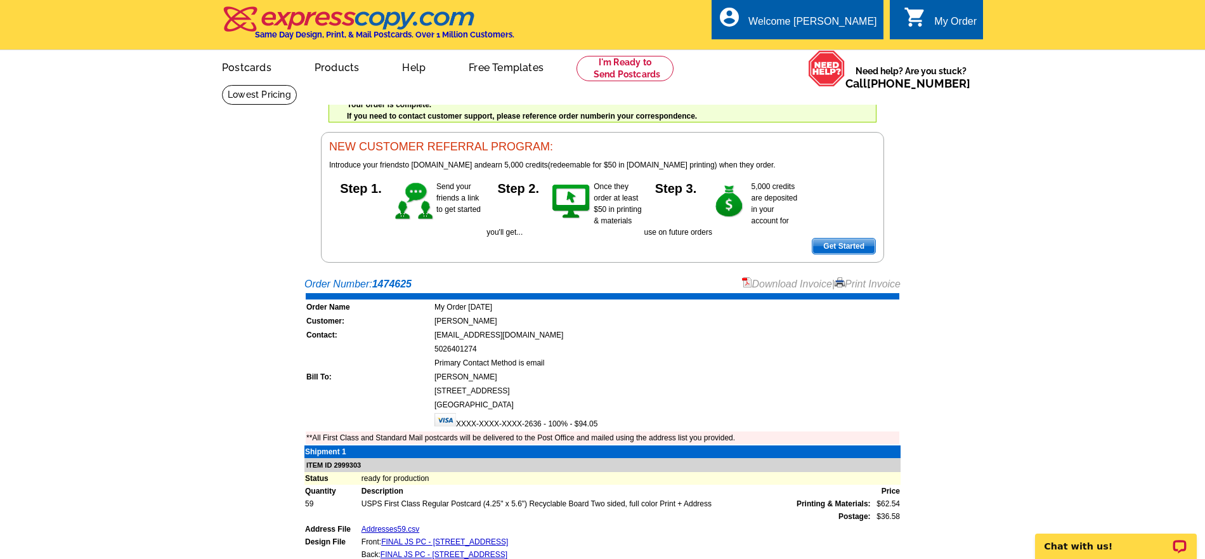
click at [851, 282] on link "Print Invoice" at bounding box center [868, 284] width 66 height 11
